Goal: Task Accomplishment & Management: Use online tool/utility

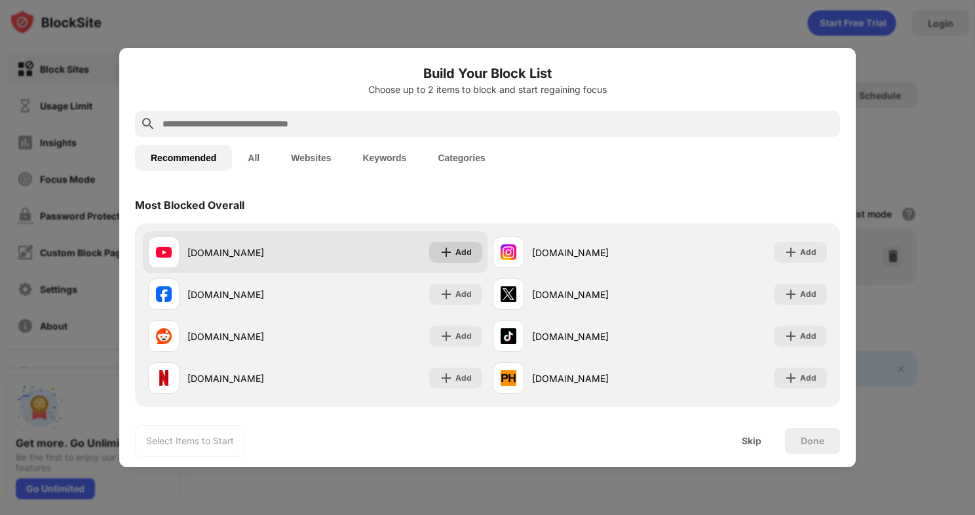
click at [440, 249] on img at bounding box center [446, 252] width 13 height 13
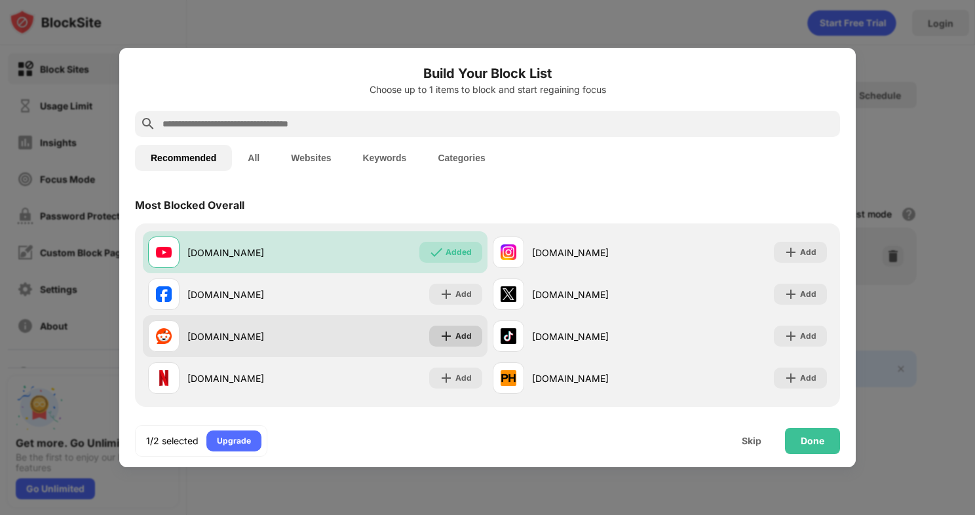
click at [446, 334] on img at bounding box center [446, 336] width 13 height 13
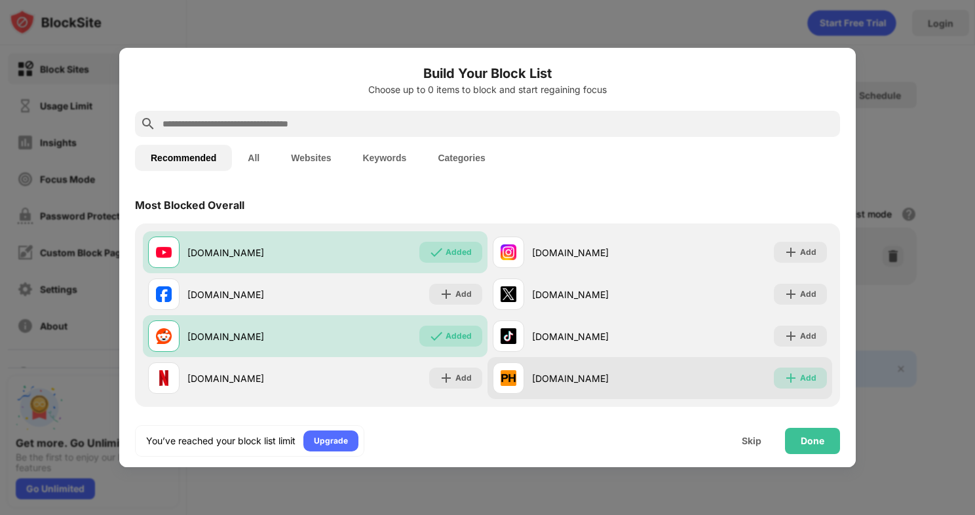
click at [802, 378] on div "Add" at bounding box center [808, 378] width 16 height 13
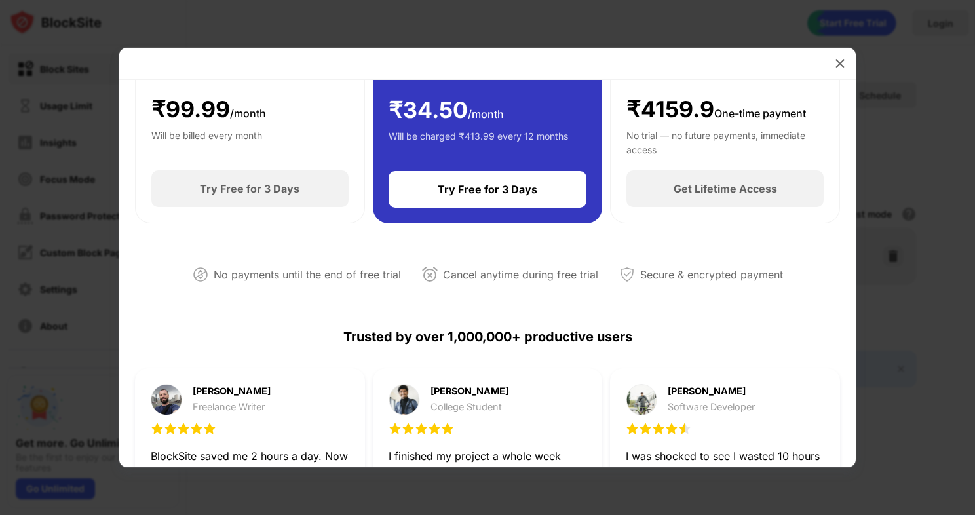
scroll to position [262, 0]
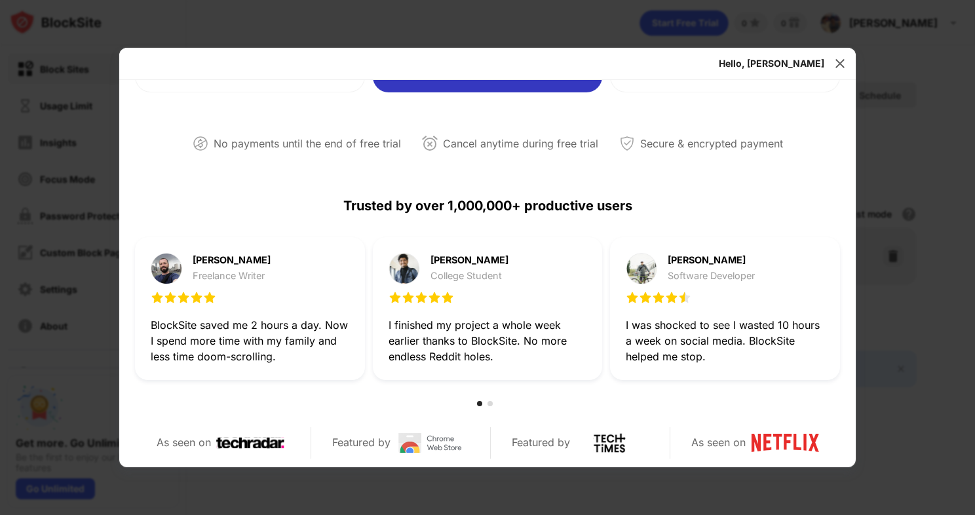
click at [830, 63] on div "Hello, Mihran Reclaim 1-Hour a Day for Less Than ₹35/Month Start Your Free 3-Da…" at bounding box center [487, 257] width 737 height 419
click at [834, 62] on img at bounding box center [840, 63] width 13 height 13
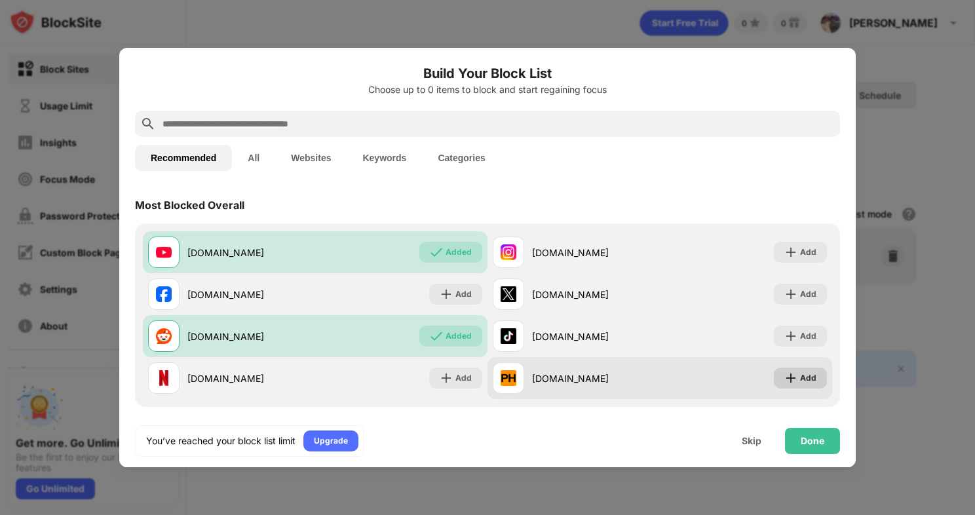
click at [800, 379] on div "Add" at bounding box center [808, 378] width 16 height 13
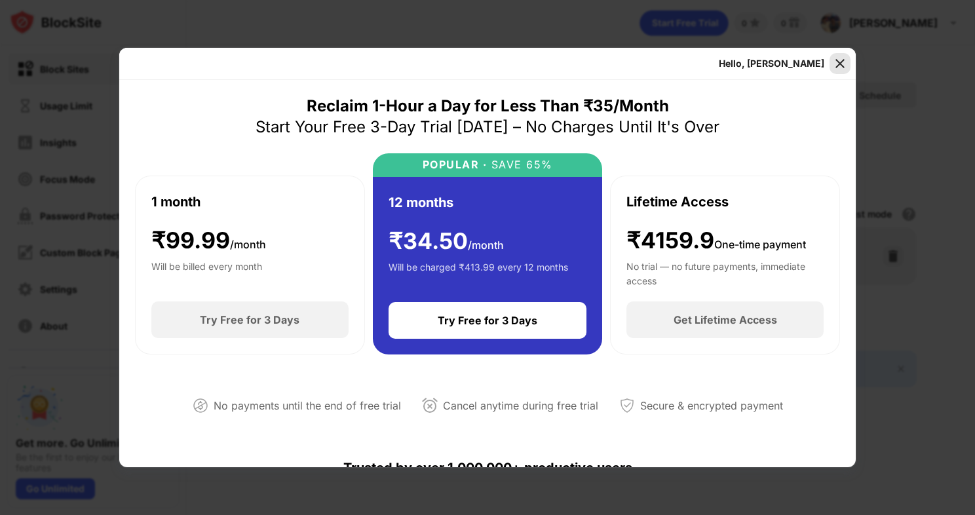
click at [837, 64] on img at bounding box center [840, 63] width 13 height 13
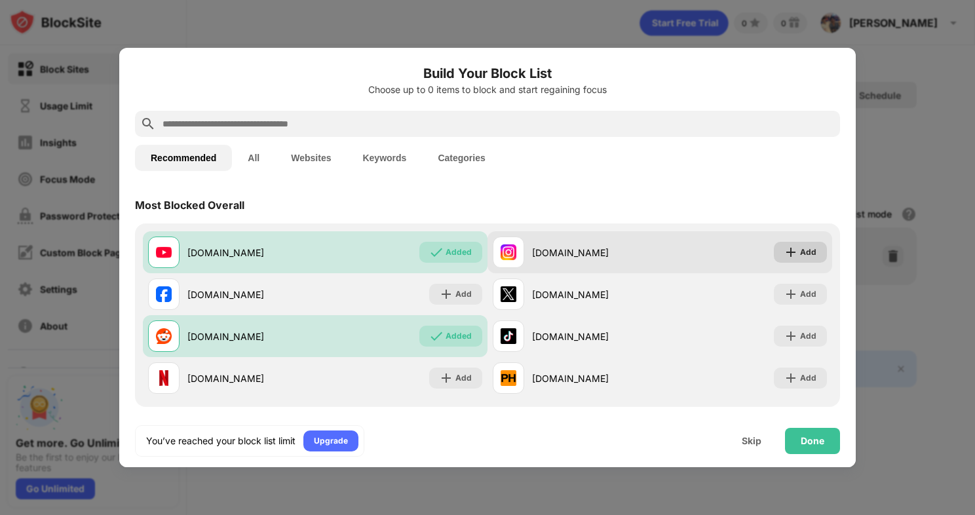
click at [785, 257] on img at bounding box center [791, 252] width 13 height 13
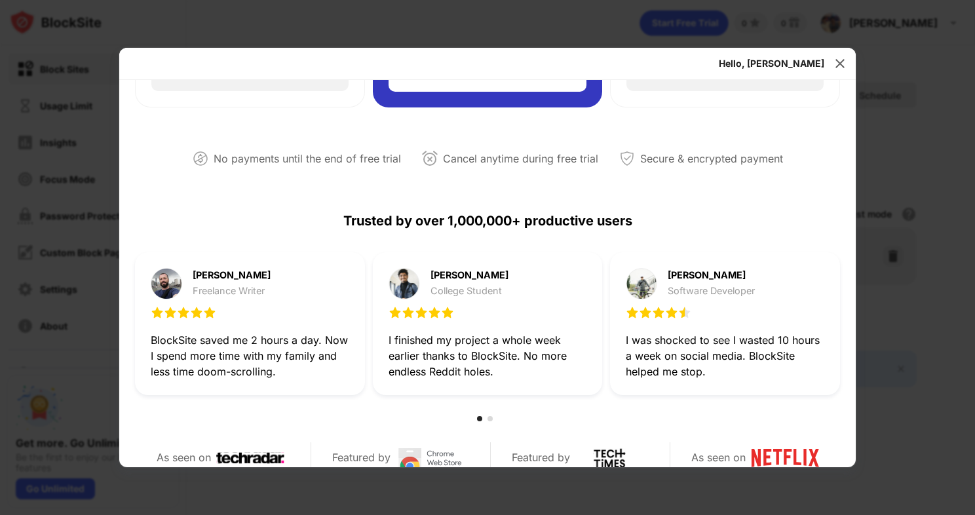
scroll to position [262, 0]
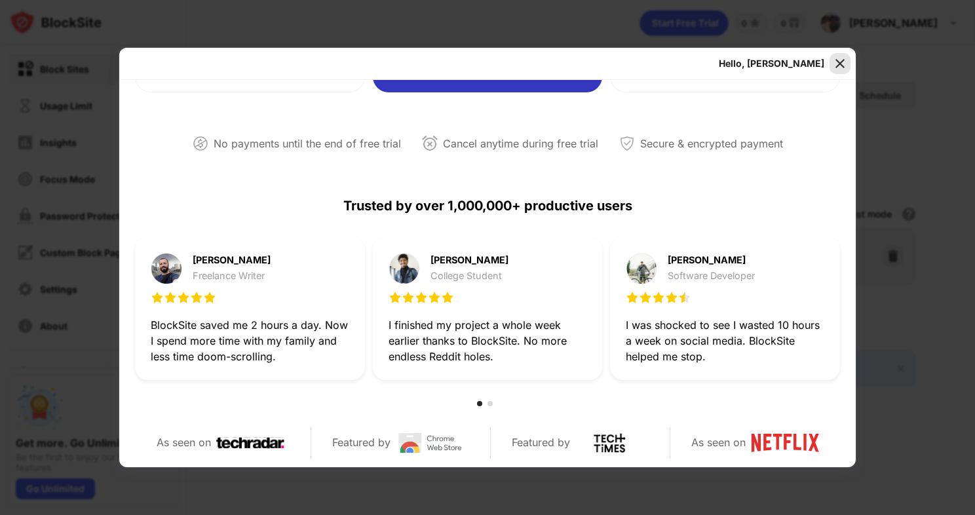
click at [840, 58] on img at bounding box center [840, 63] width 13 height 13
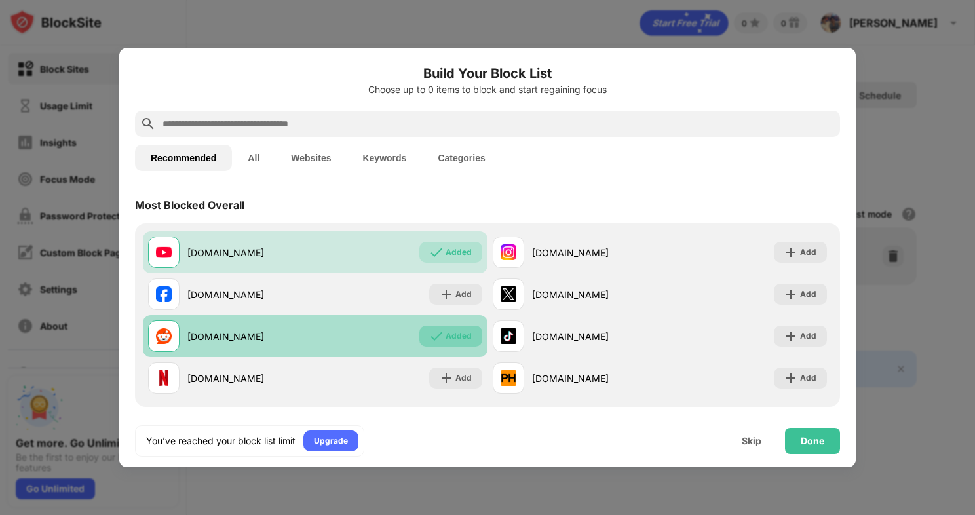
click at [430, 330] on img at bounding box center [436, 336] width 13 height 13
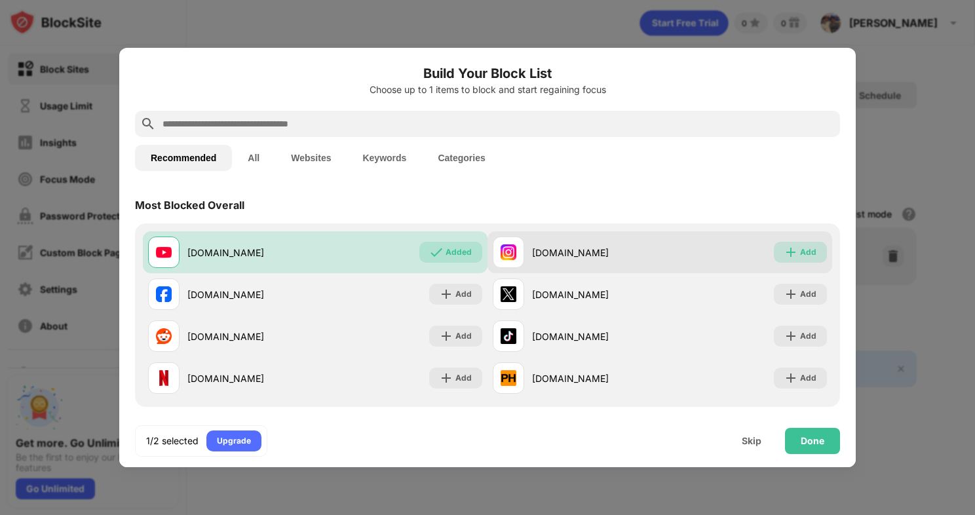
click at [785, 250] on img at bounding box center [791, 252] width 13 height 13
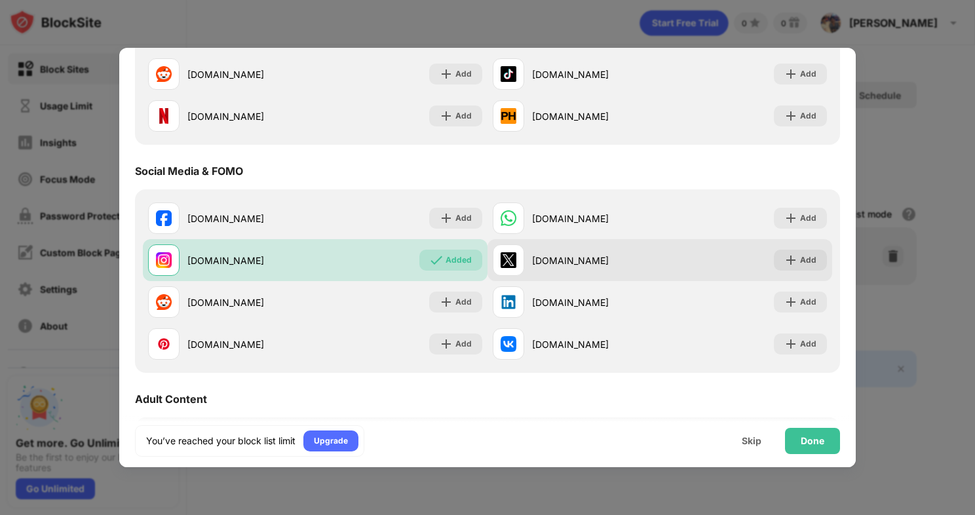
scroll to position [0, 0]
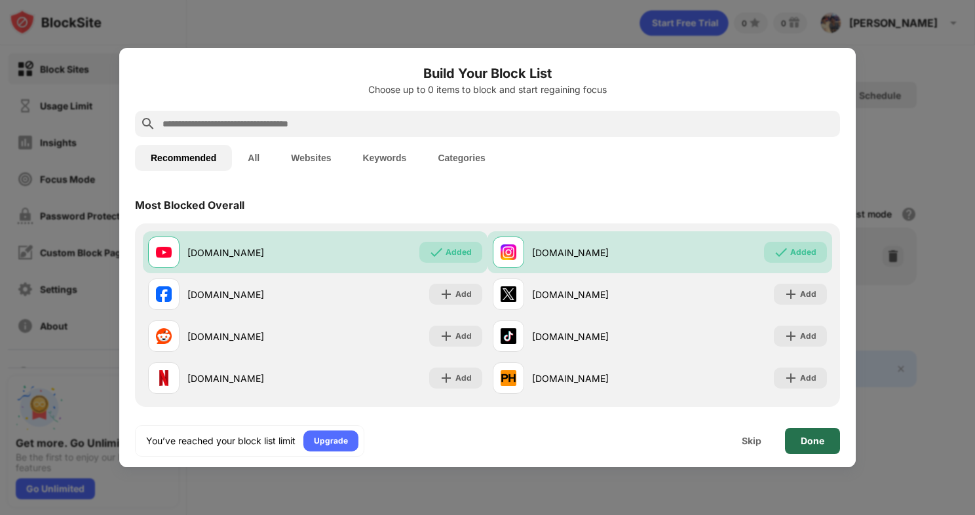
click at [819, 440] on div "Done" at bounding box center [813, 441] width 24 height 10
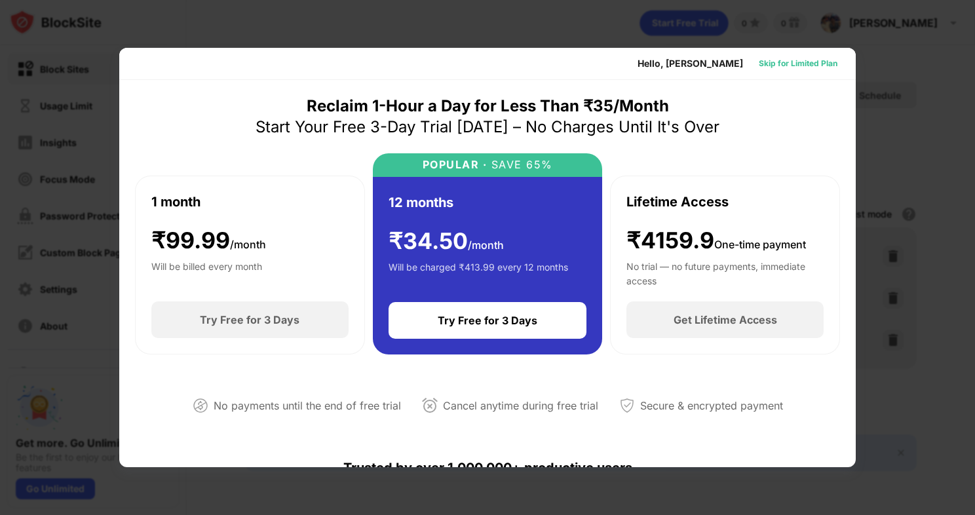
click at [788, 62] on div "Skip for Limited Plan" at bounding box center [798, 63] width 79 height 13
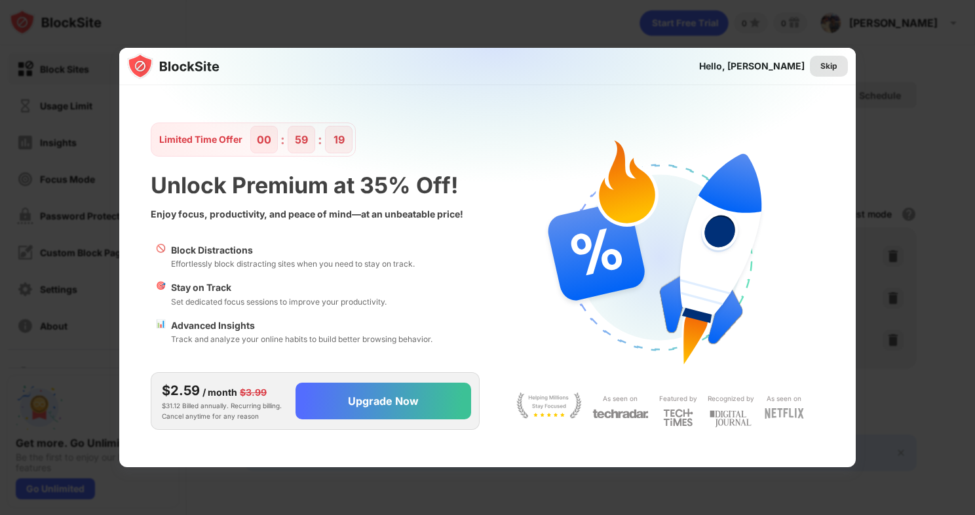
click at [828, 63] on div "Skip" at bounding box center [829, 66] width 17 height 13
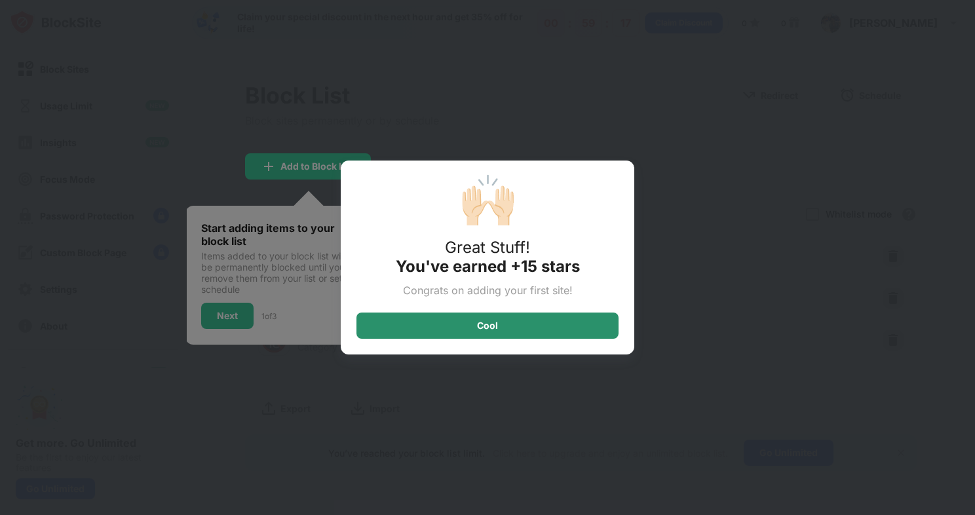
click at [543, 315] on div "Cool" at bounding box center [488, 326] width 262 height 26
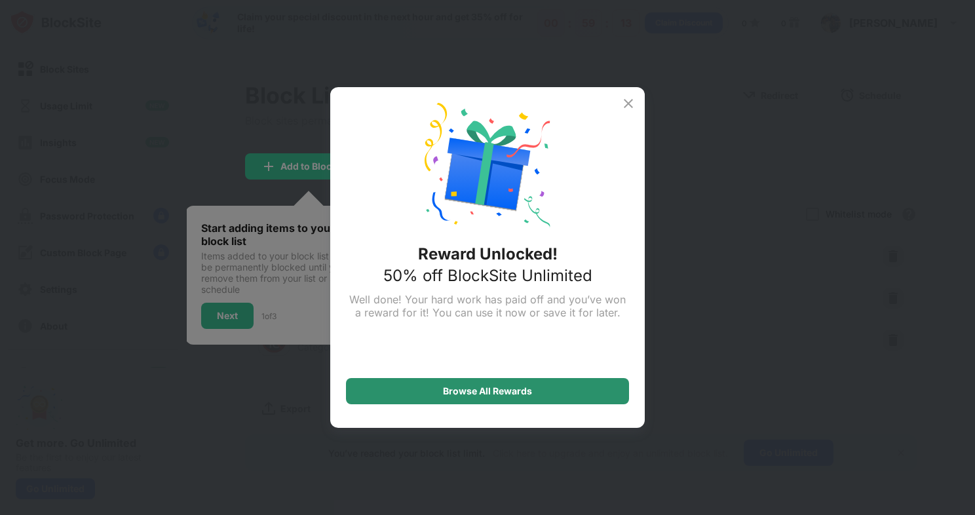
click at [512, 383] on div "Browse All Rewards" at bounding box center [487, 391] width 283 height 26
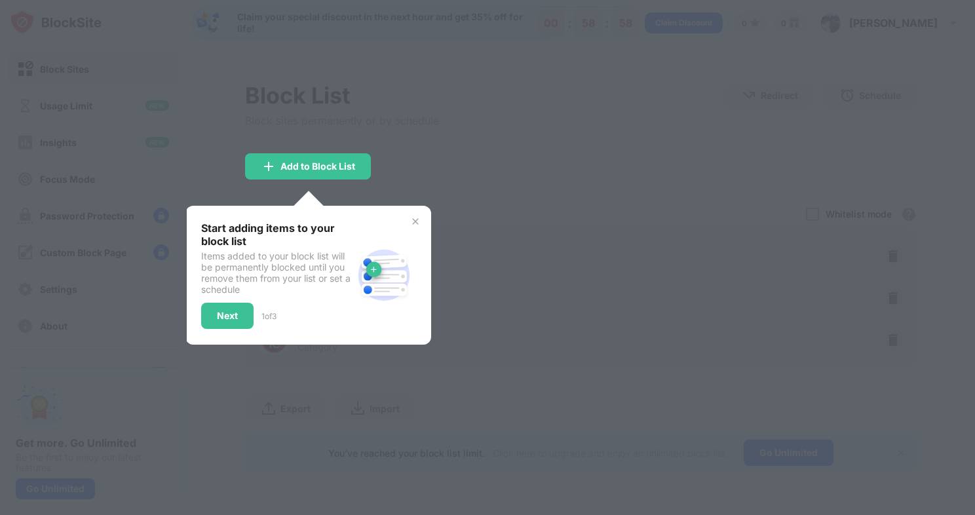
click at [427, 180] on div at bounding box center [487, 257] width 975 height 515
click at [415, 219] on img at bounding box center [415, 221] width 10 height 10
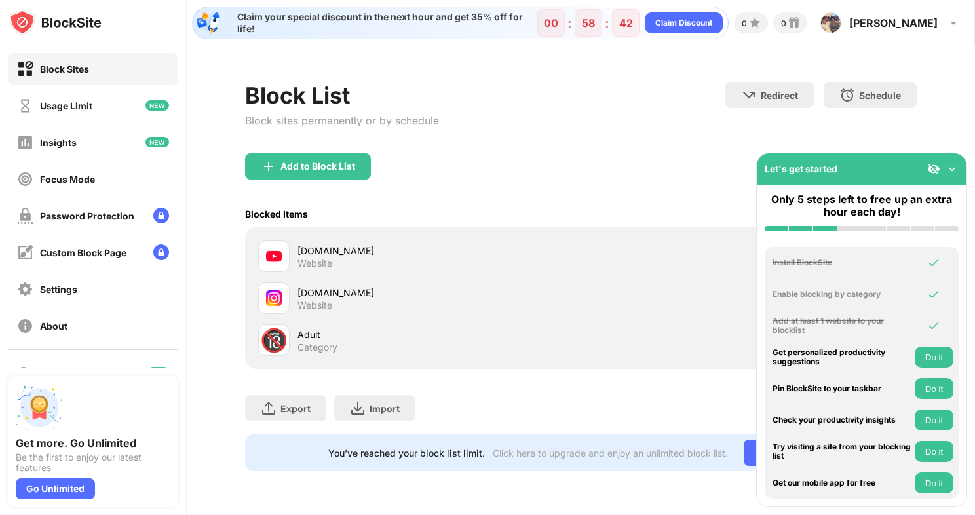
click at [950, 164] on img at bounding box center [952, 169] width 13 height 13
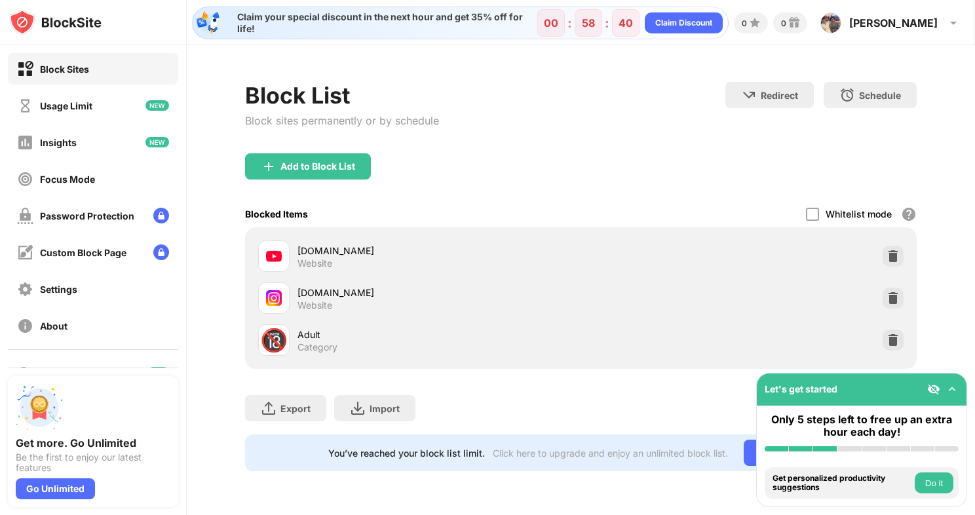
click at [931, 482] on button "Do it" at bounding box center [934, 483] width 39 height 21
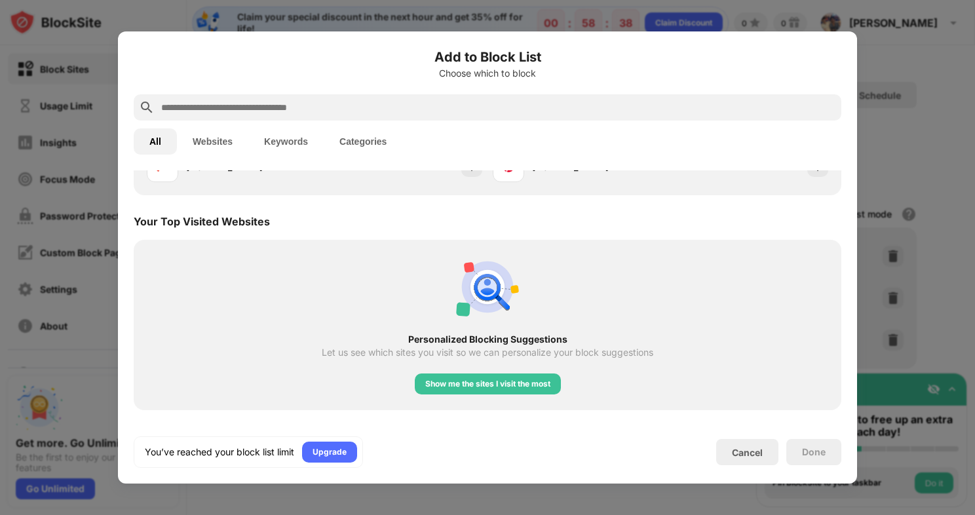
scroll to position [456, 0]
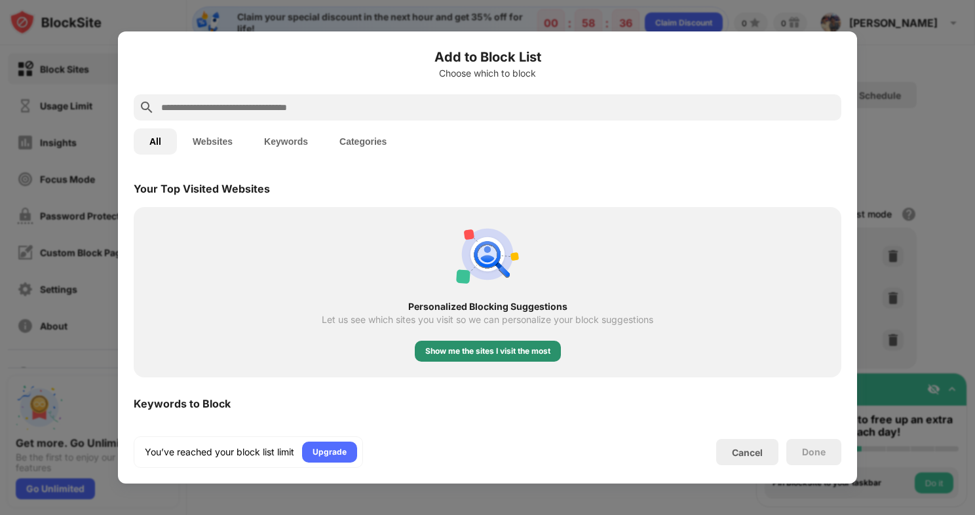
click at [519, 351] on div "Show me the sites I visit the most" at bounding box center [487, 351] width 125 height 13
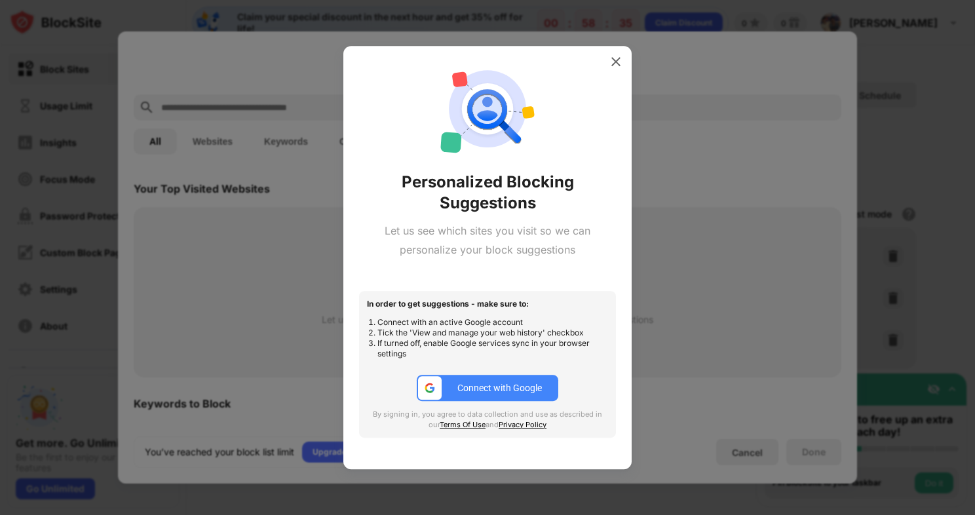
click at [481, 383] on div "Connect with Google" at bounding box center [499, 388] width 85 height 10
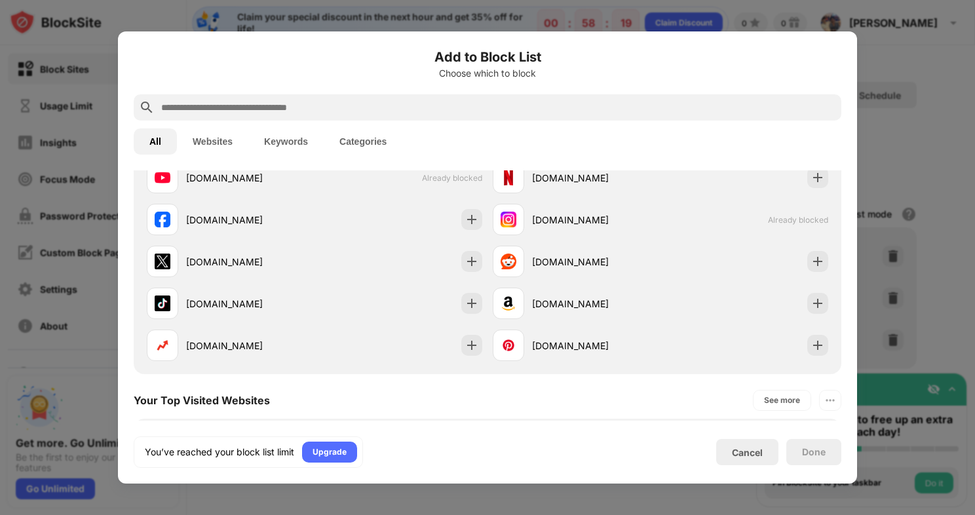
scroll to position [262, 0]
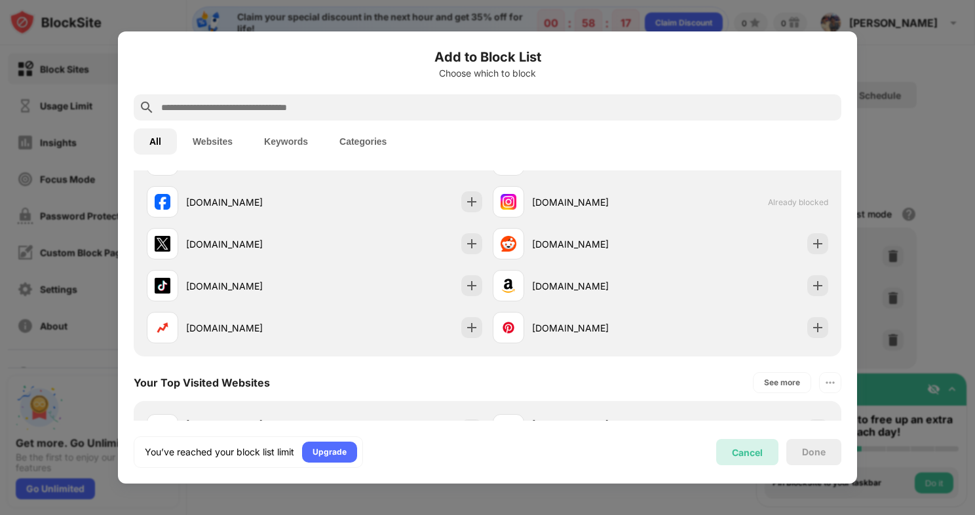
click at [751, 443] on div "Cancel" at bounding box center [747, 452] width 62 height 26
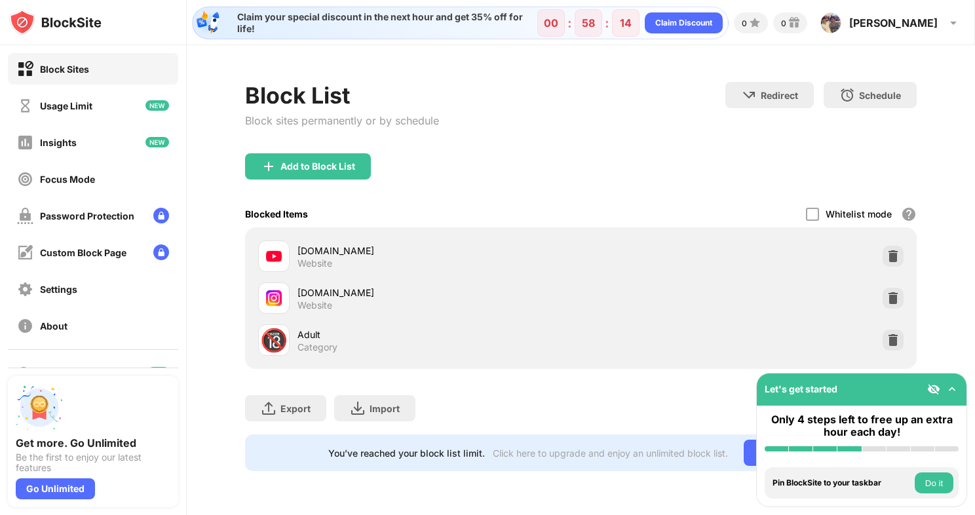
click at [937, 397] on div "Let's get started" at bounding box center [862, 390] width 210 height 32
click at [935, 390] on img at bounding box center [933, 389] width 13 height 13
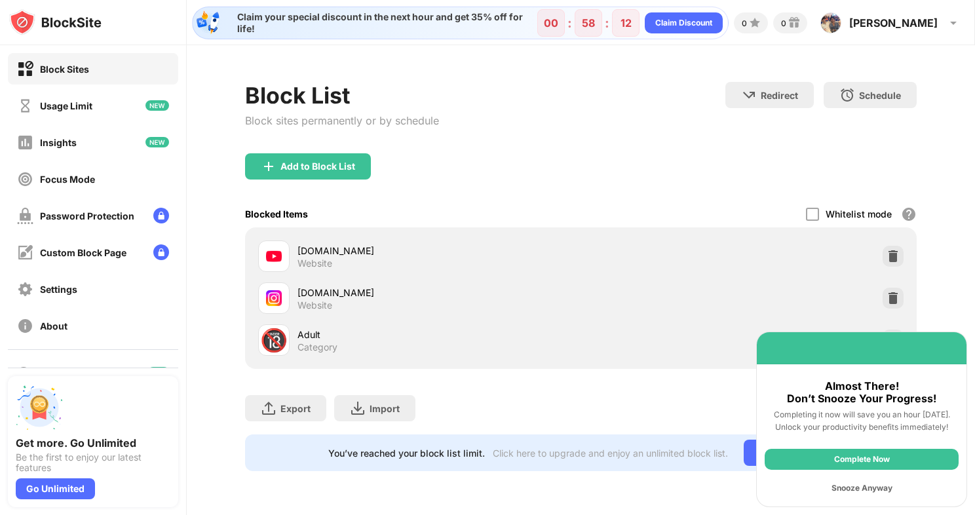
click at [848, 486] on div "Snooze Anyway" at bounding box center [862, 488] width 194 height 21
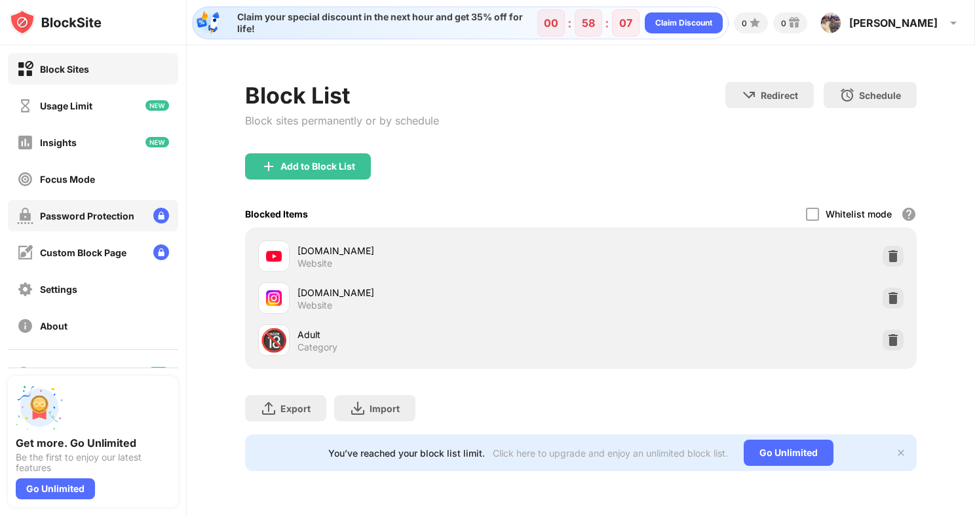
click at [99, 218] on div "Password Protection" at bounding box center [87, 215] width 94 height 11
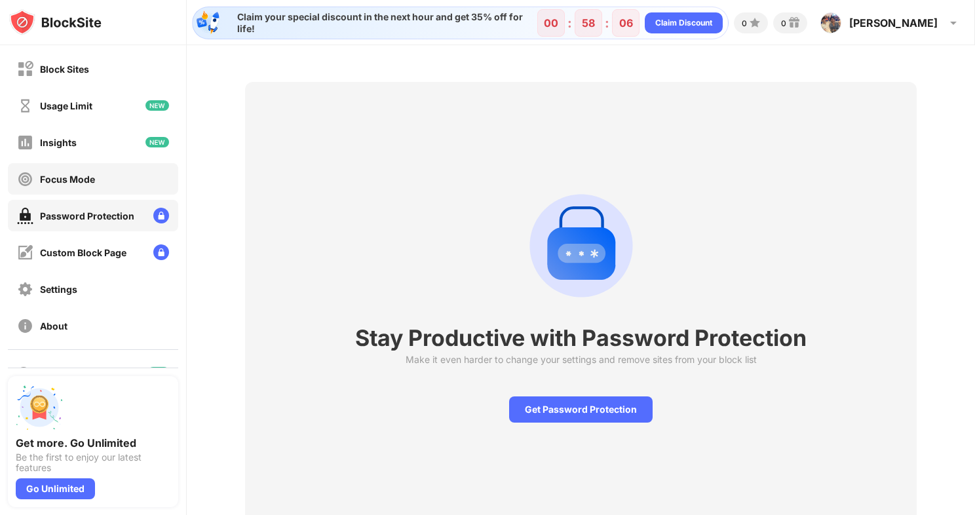
click at [104, 180] on div "Focus Mode" at bounding box center [93, 178] width 170 height 31
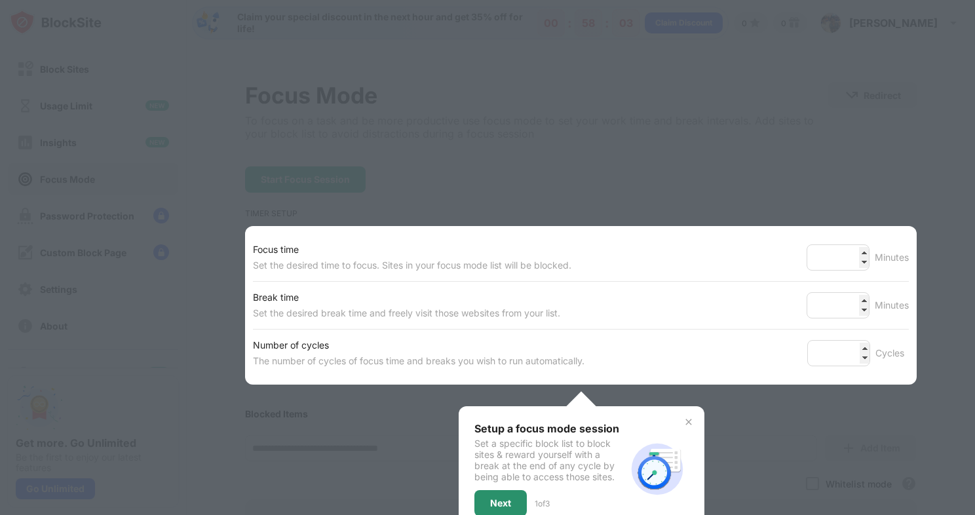
click at [515, 499] on div "Next" at bounding box center [501, 503] width 52 height 26
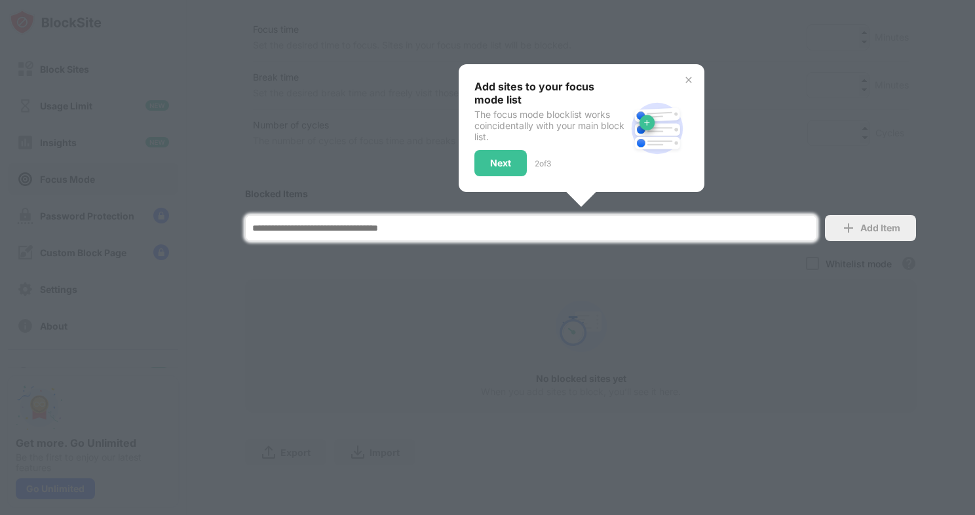
scroll to position [229, 0]
click at [617, 245] on div at bounding box center [487, 257] width 975 height 515
click at [494, 158] on div "Next" at bounding box center [500, 163] width 21 height 10
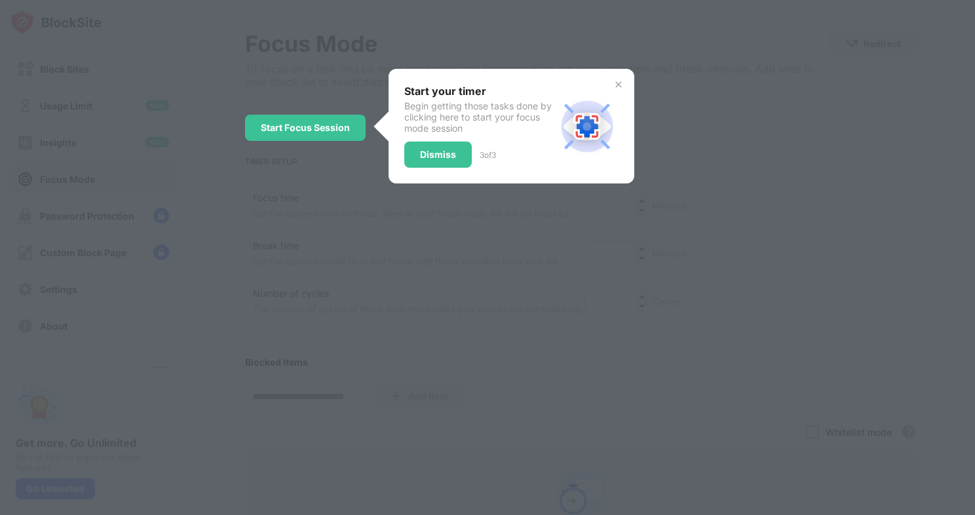
scroll to position [0, 0]
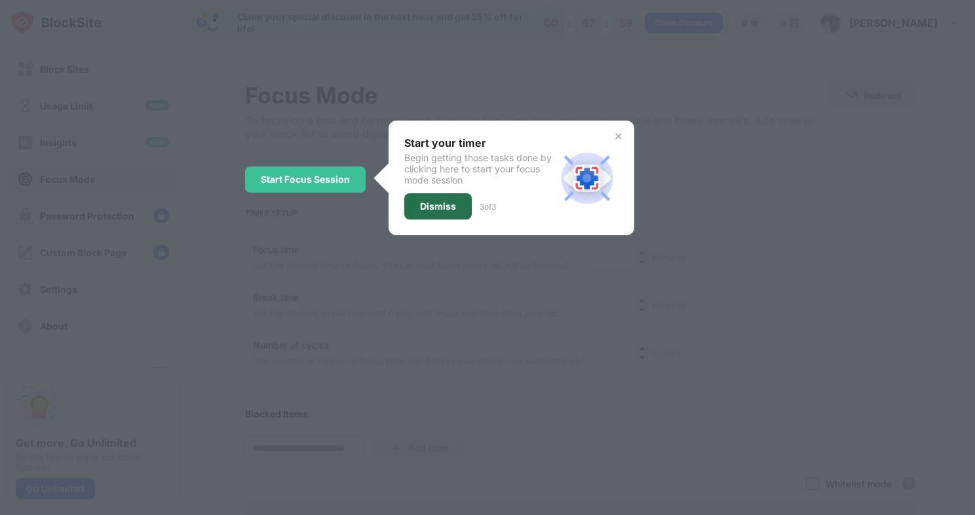
click at [438, 205] on div "Dismiss" at bounding box center [438, 206] width 36 height 10
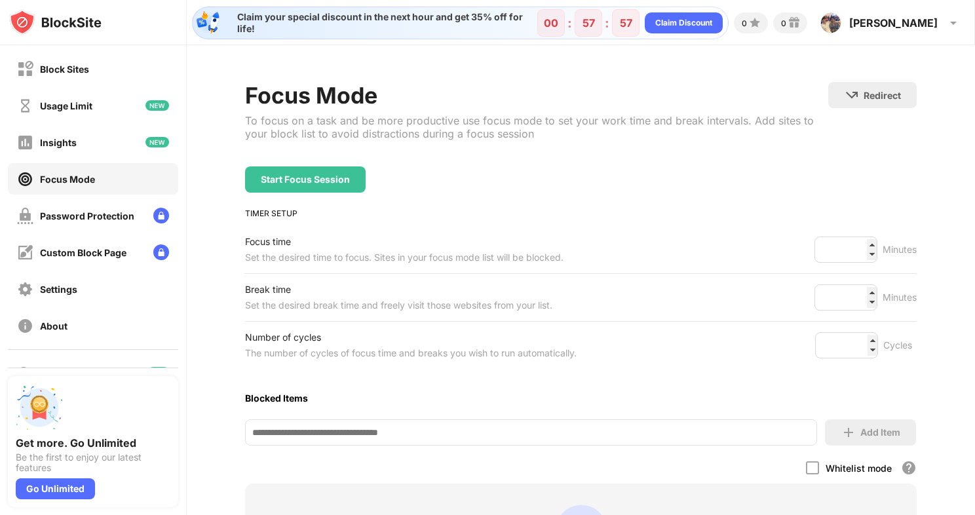
click at [386, 419] on input at bounding box center [531, 432] width 572 height 26
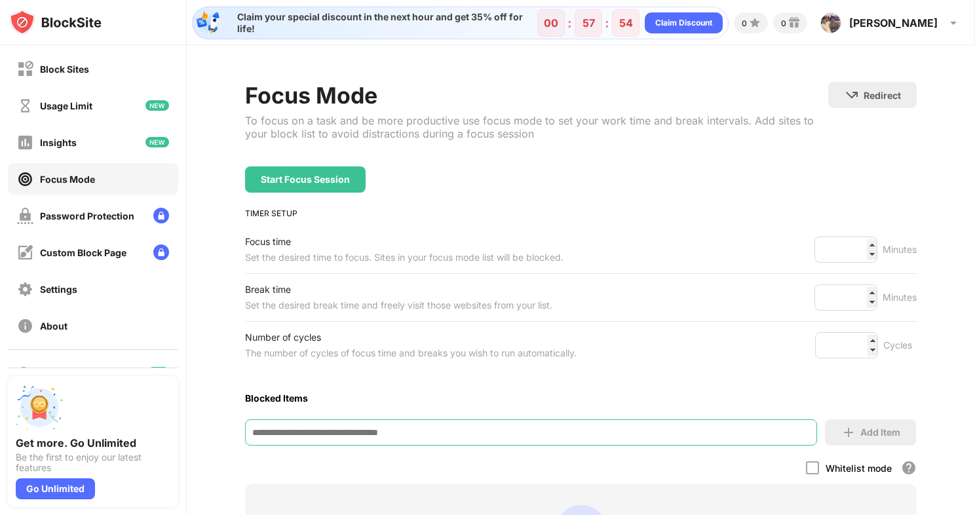
click at [498, 202] on div "Focus Mode To focus on a task and be more productive use focus mode to set your…" at bounding box center [580, 382] width 671 height 601
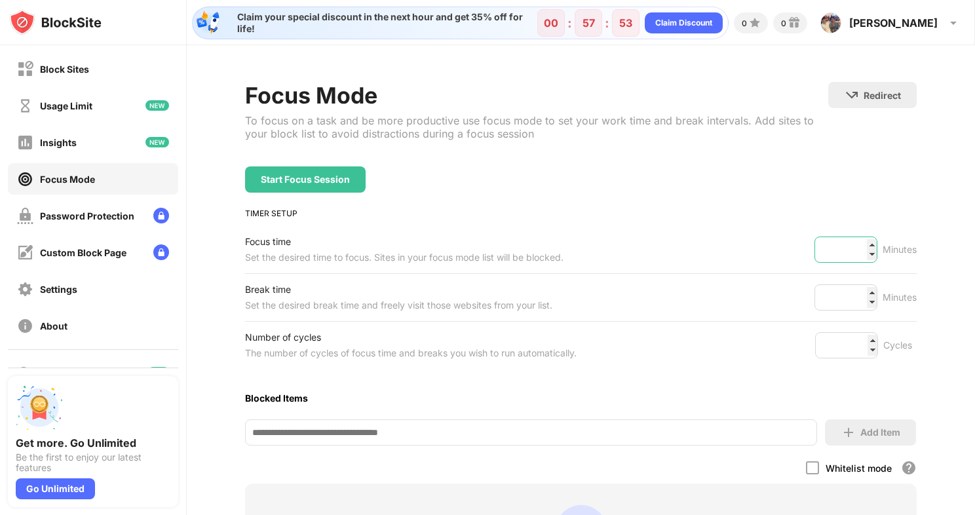
click at [862, 239] on input "**" at bounding box center [846, 250] width 63 height 26
type input "*"
click at [863, 243] on input "***" at bounding box center [846, 250] width 63 height 26
type input "***"
click at [864, 254] on input "***" at bounding box center [846, 250] width 63 height 26
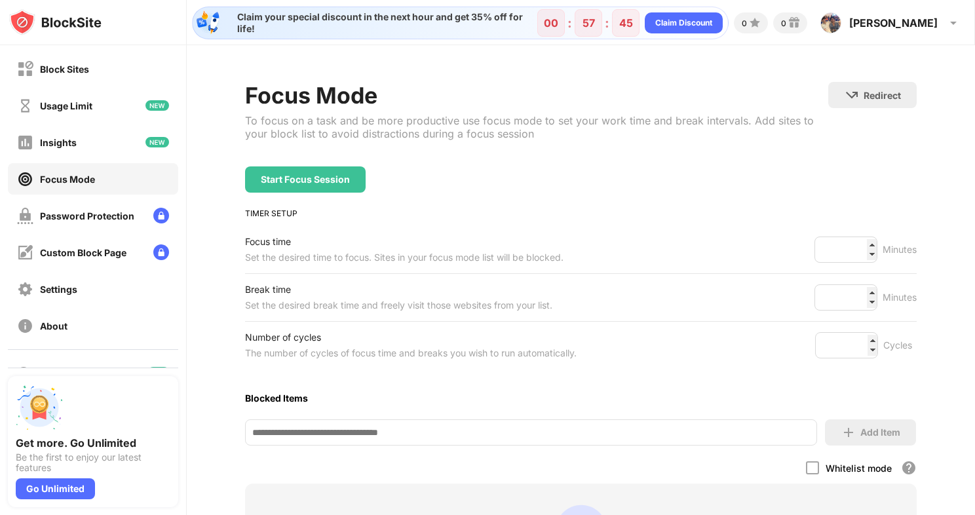
click at [886, 248] on div "Minutes" at bounding box center [900, 250] width 34 height 16
click at [859, 291] on input "*" at bounding box center [846, 297] width 63 height 26
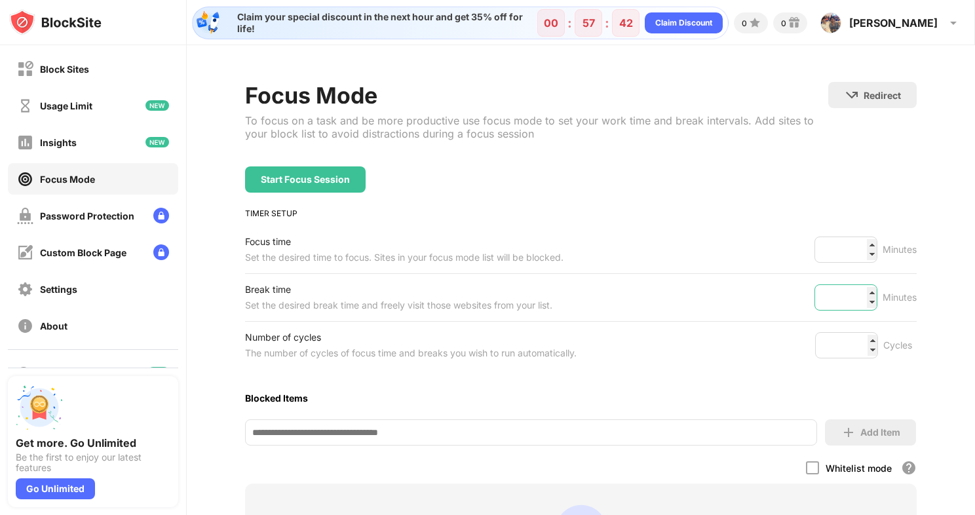
click at [859, 291] on input "**" at bounding box center [846, 297] width 63 height 26
click at [861, 300] on input "*" at bounding box center [846, 297] width 63 height 26
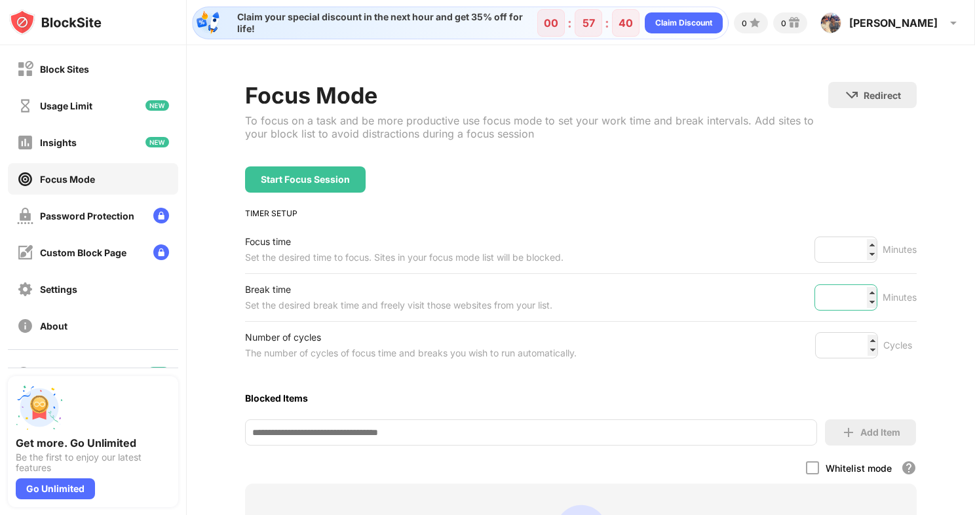
type input "*"
click at [861, 300] on input "*" at bounding box center [846, 297] width 63 height 26
click at [752, 382] on div "Focus Mode To focus on a task and be more productive use focus mode to set your…" at bounding box center [580, 382] width 671 height 601
click at [864, 340] on input "*" at bounding box center [846, 345] width 63 height 26
click at [826, 364] on div "Number of cycles The number of cycles of focus time and breaks you wish to run …" at bounding box center [580, 345] width 671 height 47
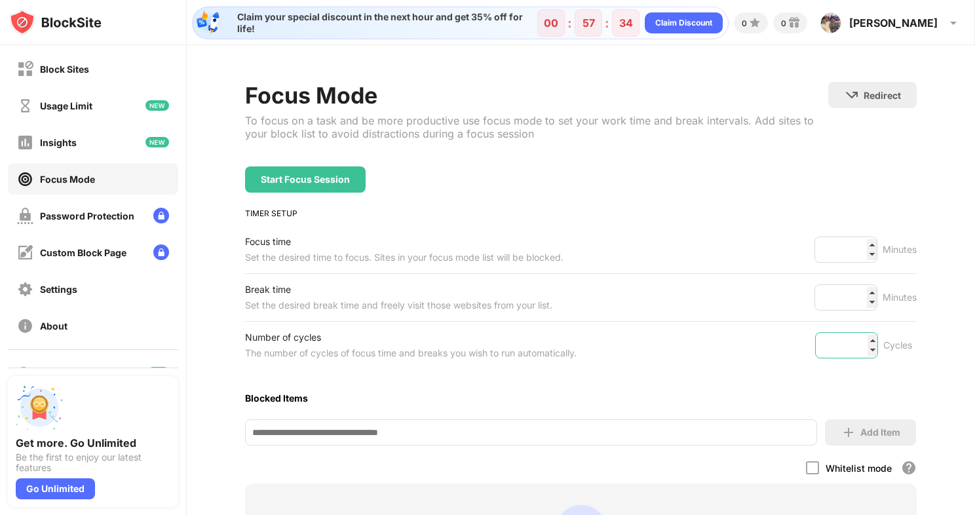
type input "*"
click at [864, 350] on input "*" at bounding box center [846, 345] width 63 height 26
click at [816, 378] on div "Focus Mode To focus on a task and be more productive use focus mode to set your…" at bounding box center [580, 382] width 671 height 601
click at [300, 180] on div "Start Focus Session" at bounding box center [305, 179] width 89 height 10
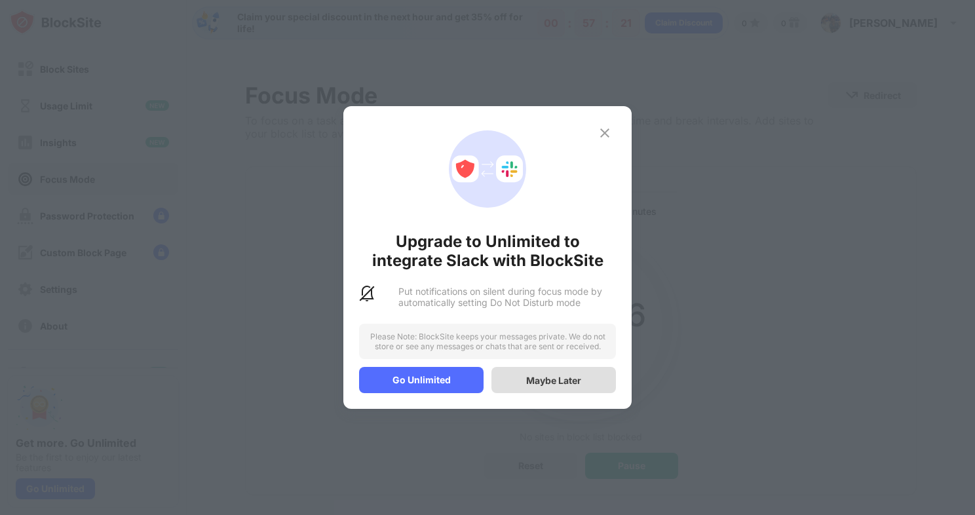
click at [522, 374] on div "Maybe Later" at bounding box center [554, 380] width 125 height 26
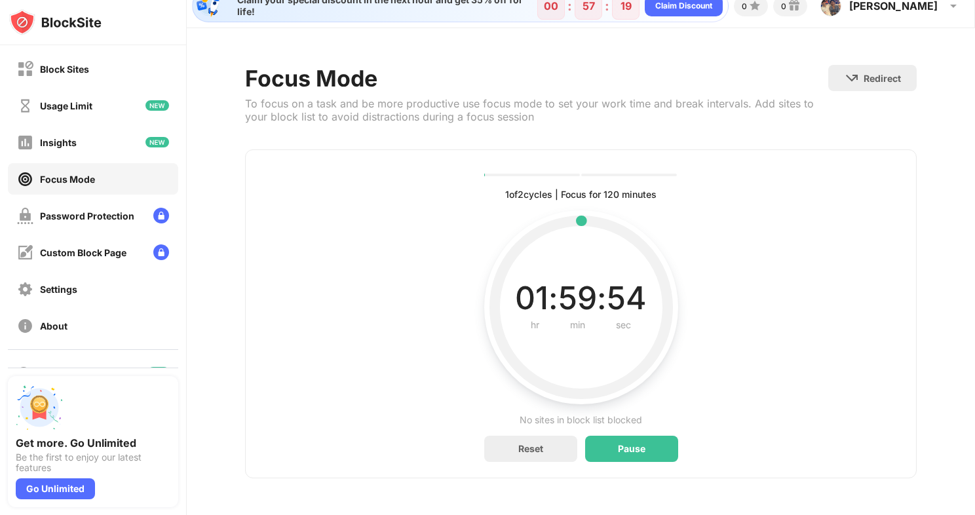
scroll to position [26, 0]
click at [592, 437] on div "Pause" at bounding box center [631, 449] width 93 height 26
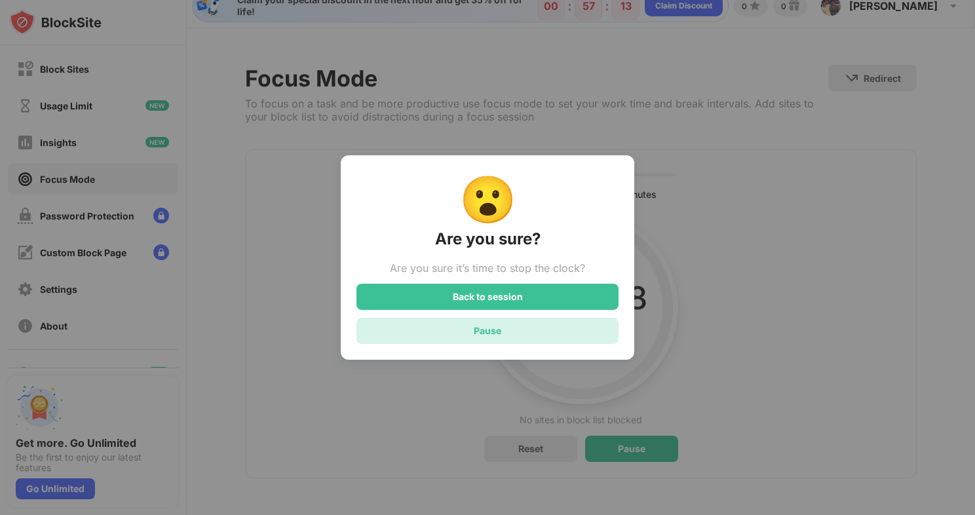
click at [502, 330] on div "Pause" at bounding box center [488, 331] width 262 height 26
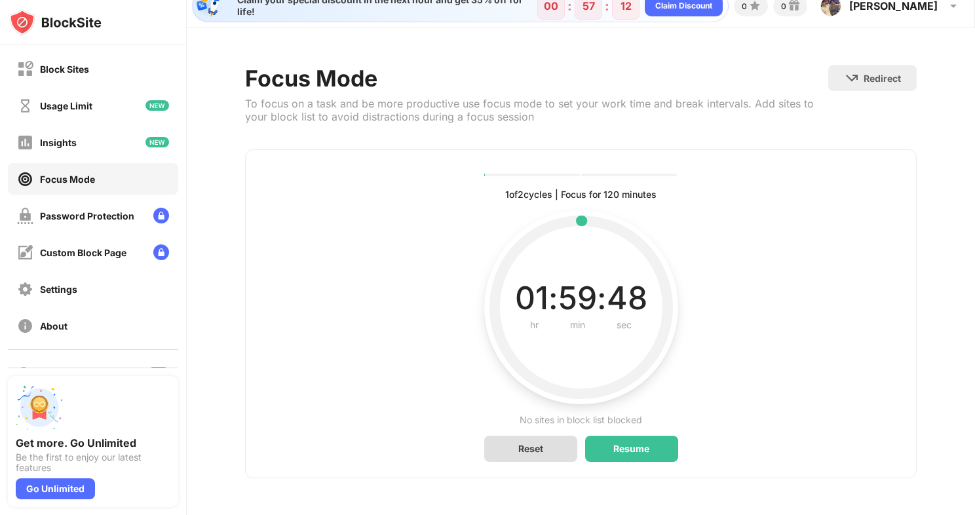
click at [527, 450] on div "Reset" at bounding box center [530, 449] width 93 height 26
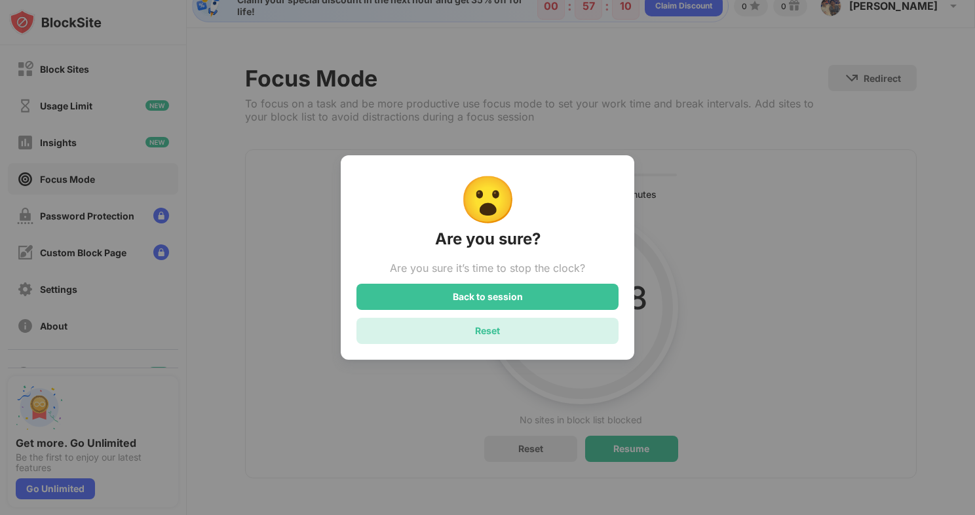
click at [497, 326] on div "Reset" at bounding box center [488, 331] width 262 height 26
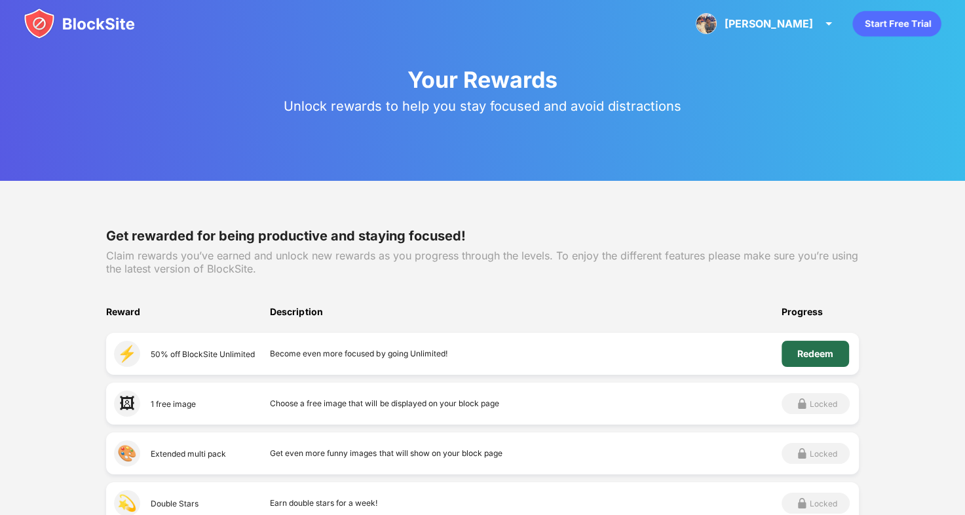
click at [805, 351] on div "Redeem" at bounding box center [816, 354] width 36 height 10
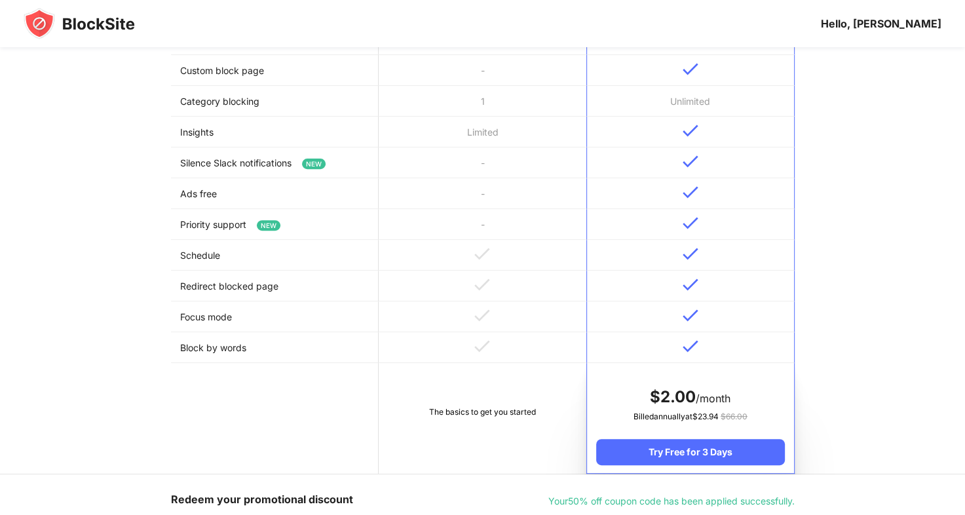
scroll to position [393, 0]
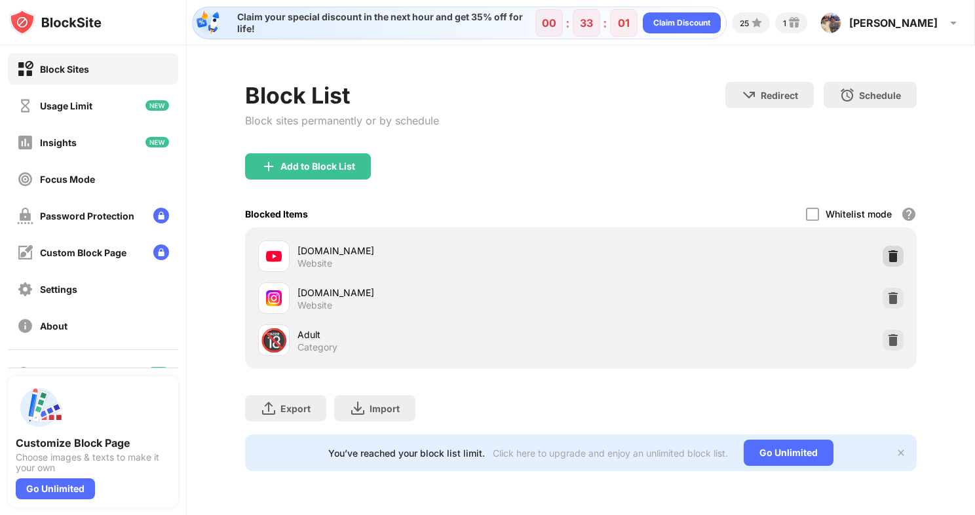
click at [884, 255] on div at bounding box center [893, 256] width 21 height 21
